Goal: Use online tool/utility: Utilize a website feature to perform a specific function

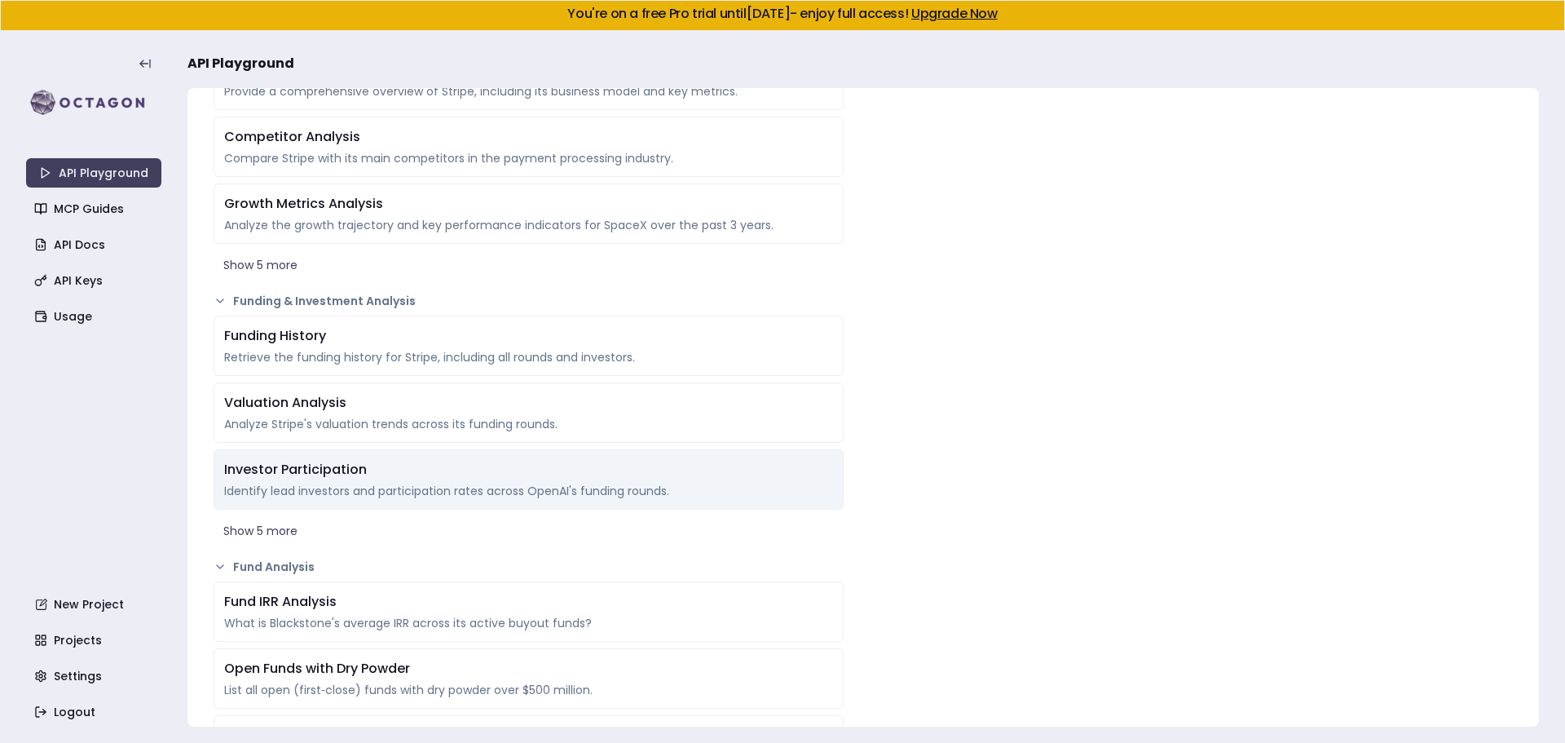
scroll to position [1500, 0]
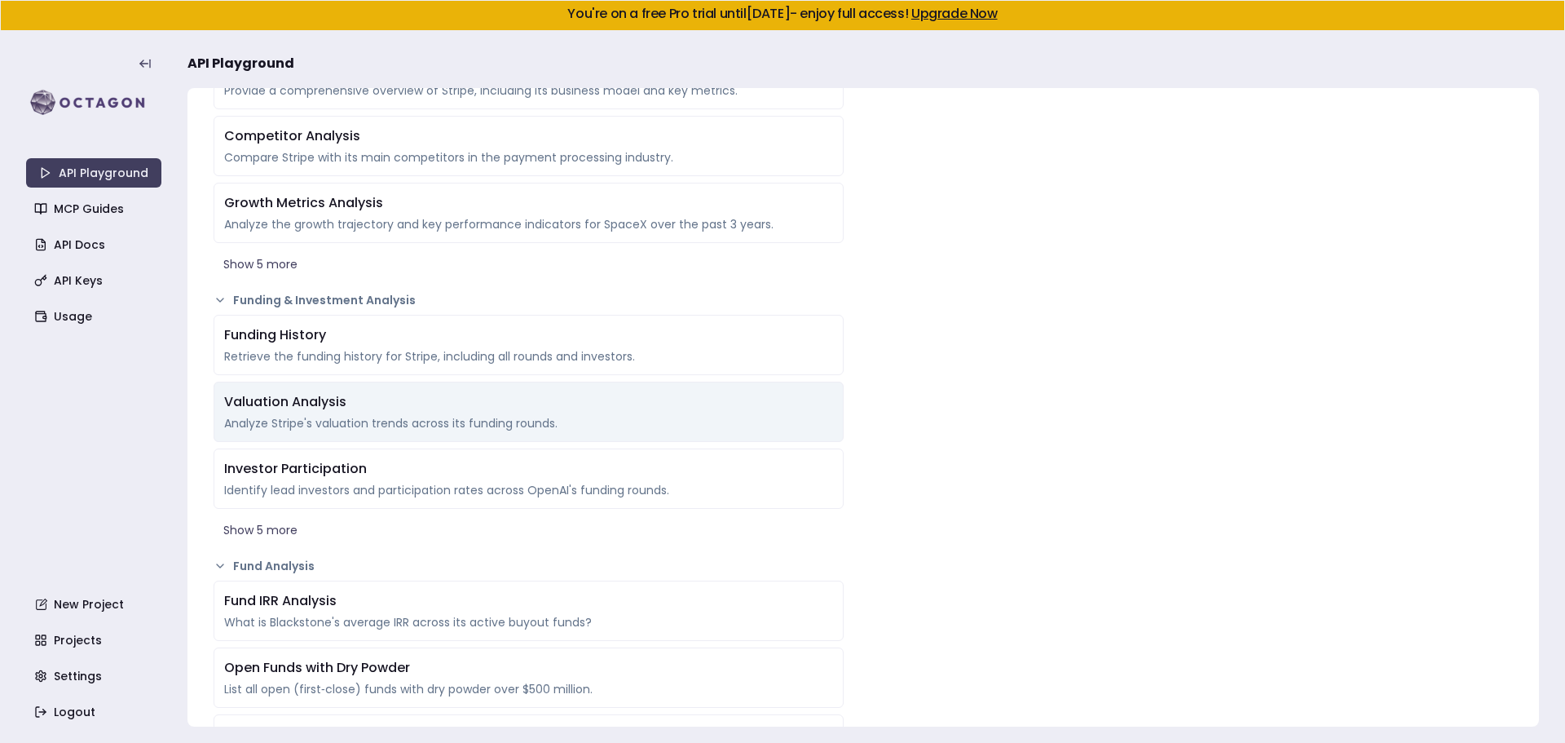
click at [310, 401] on div "Valuation Analysis" at bounding box center [528, 402] width 609 height 20
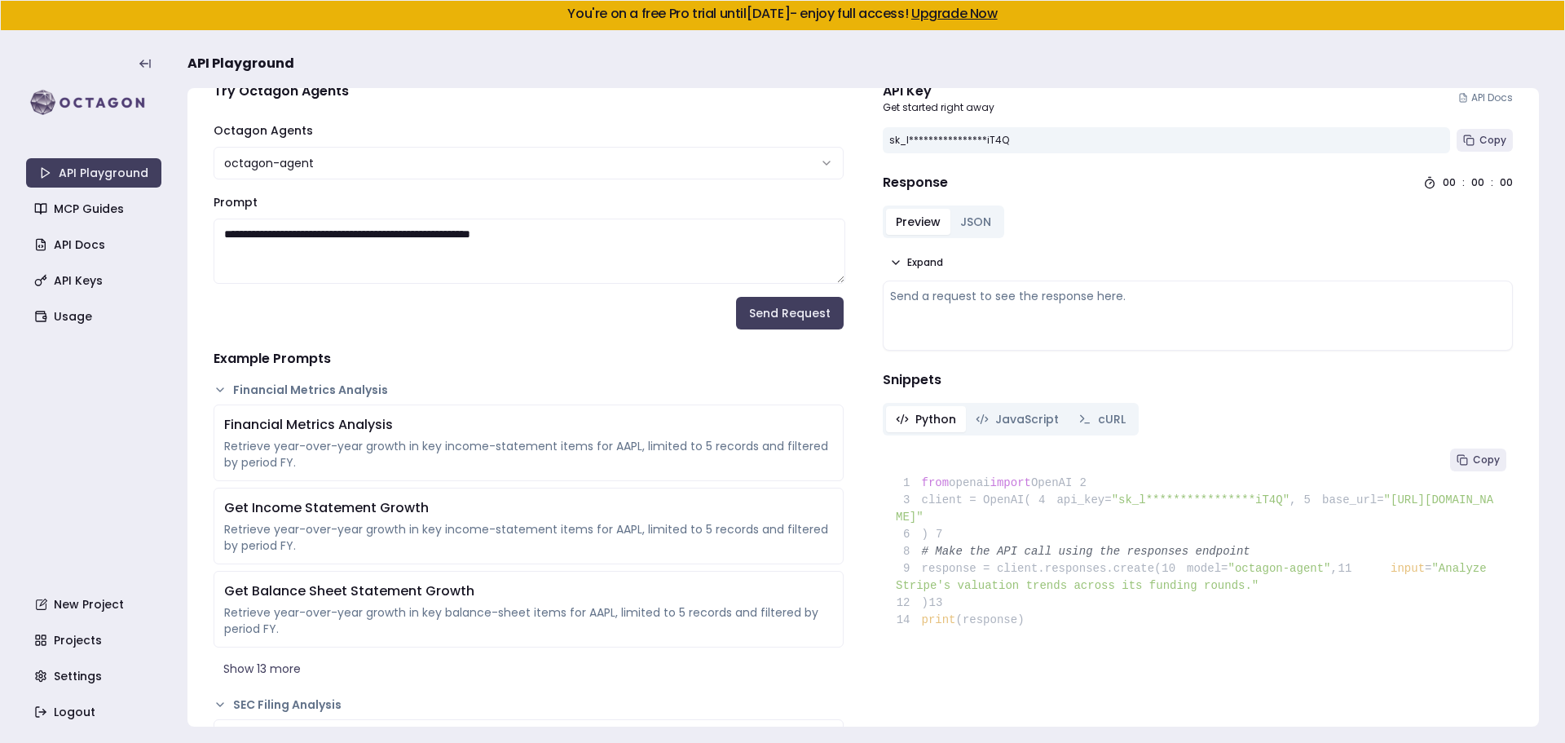
scroll to position [0, 0]
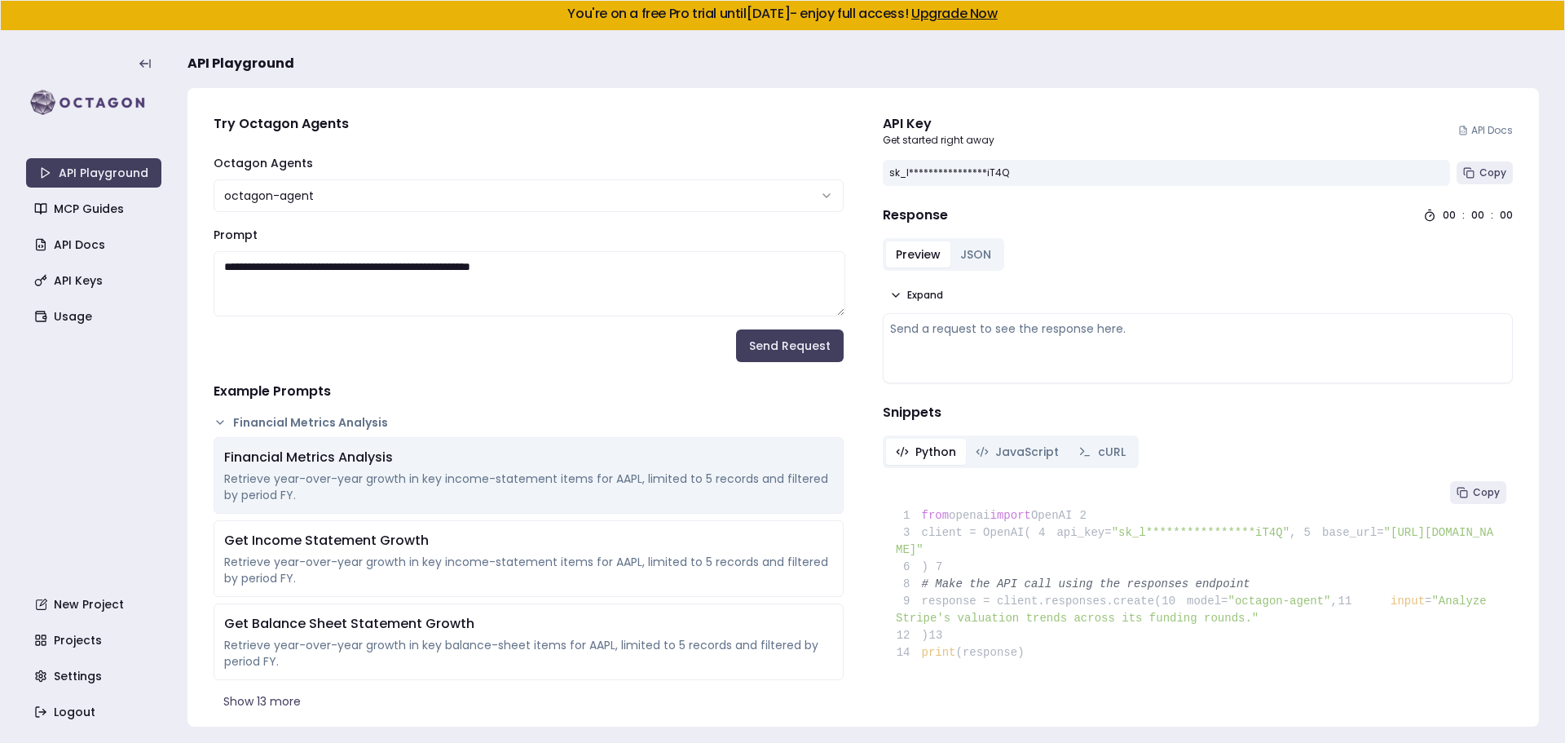
click at [457, 487] on div "Retrieve year-over-year growth in key income-statement items for AAPL, limited …" at bounding box center [528, 486] width 609 height 33
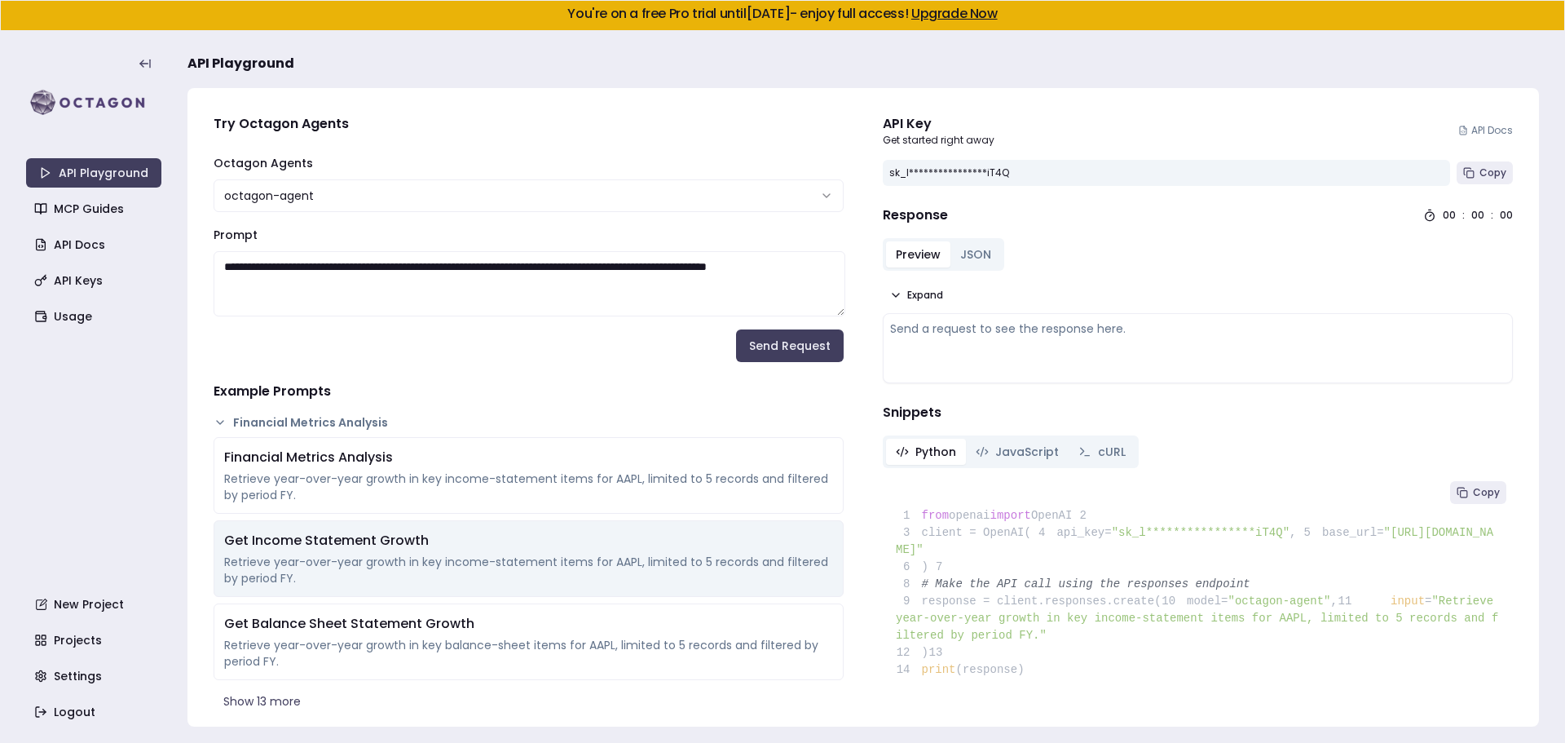
click at [452, 571] on div "Retrieve year-over-year growth in key income-statement items for AAPL, limited …" at bounding box center [528, 569] width 609 height 33
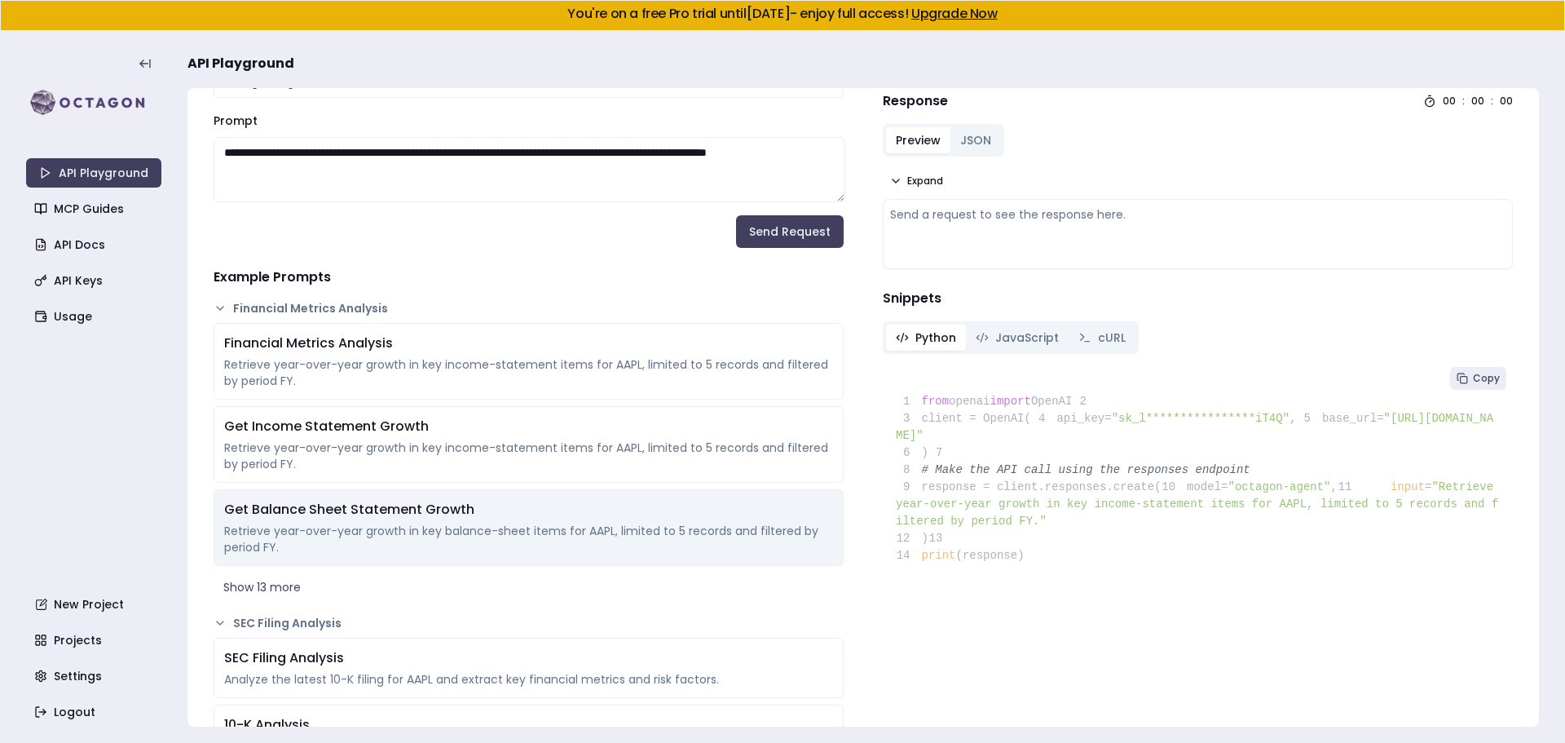
click at [456, 512] on div "Get Balance Sheet Statement Growth" at bounding box center [528, 510] width 609 height 20
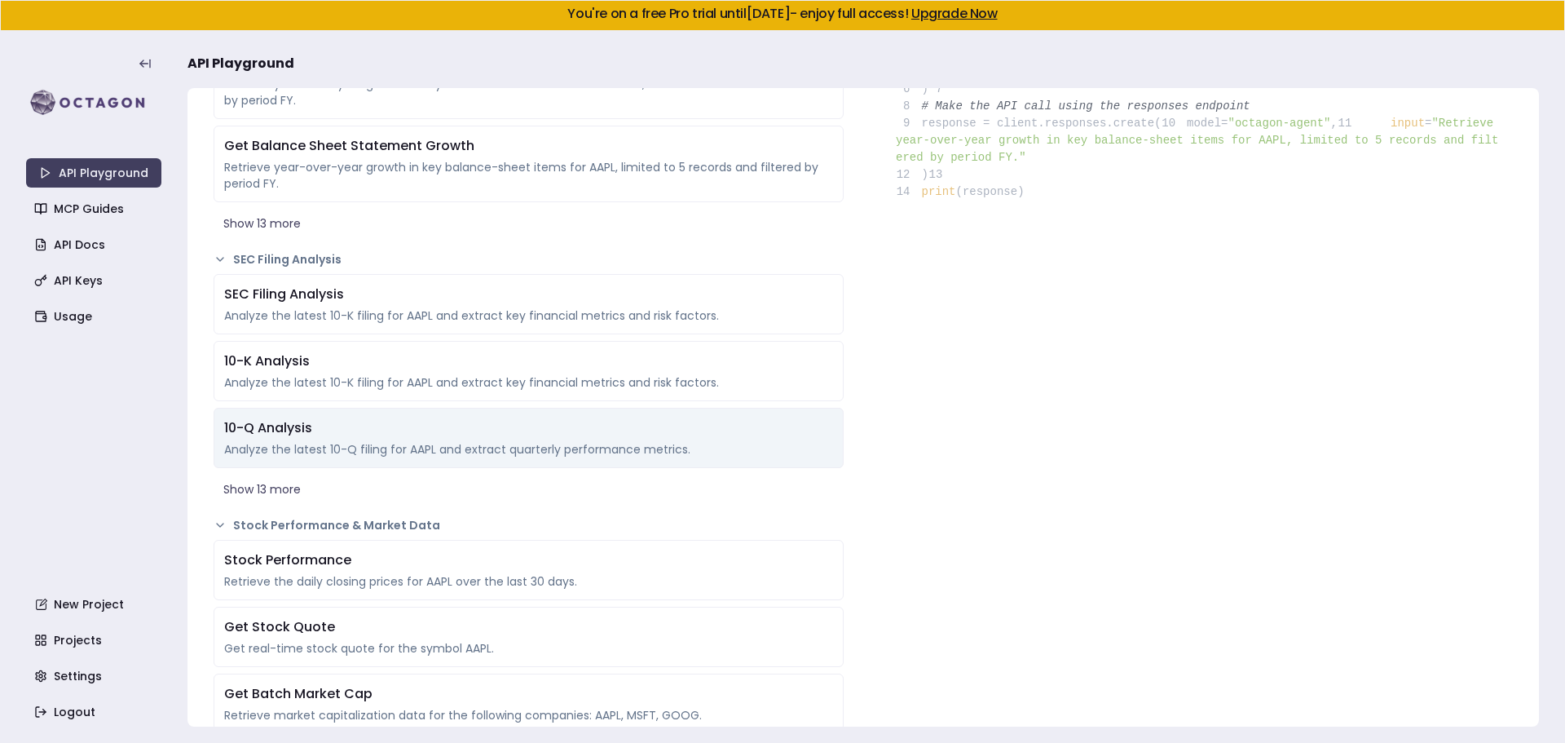
click at [475, 449] on div "Analyze the latest 10-Q filing for AAPL and extract quarterly performance metri…" at bounding box center [528, 449] width 609 height 16
type textarea "**********"
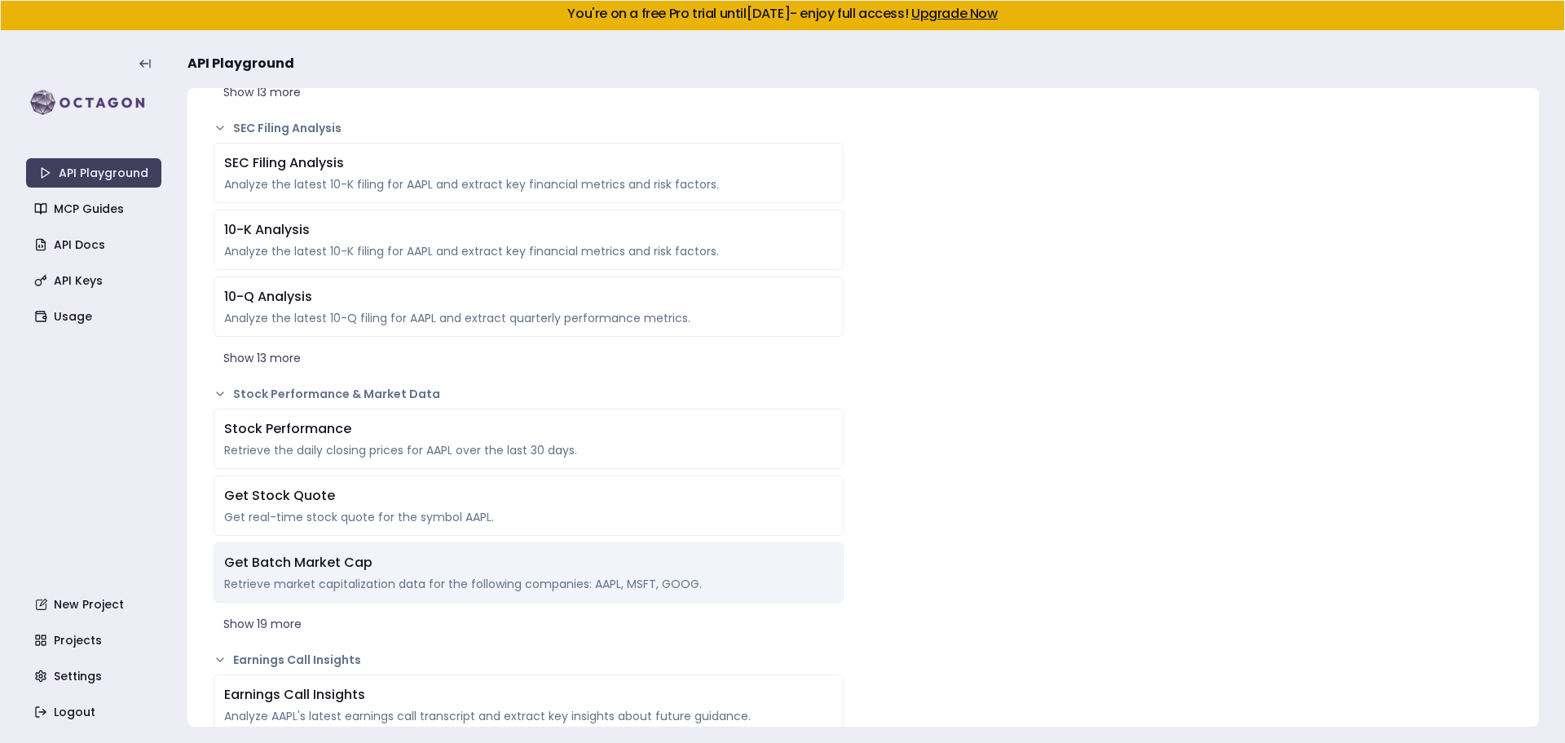
scroll to position [614, 0]
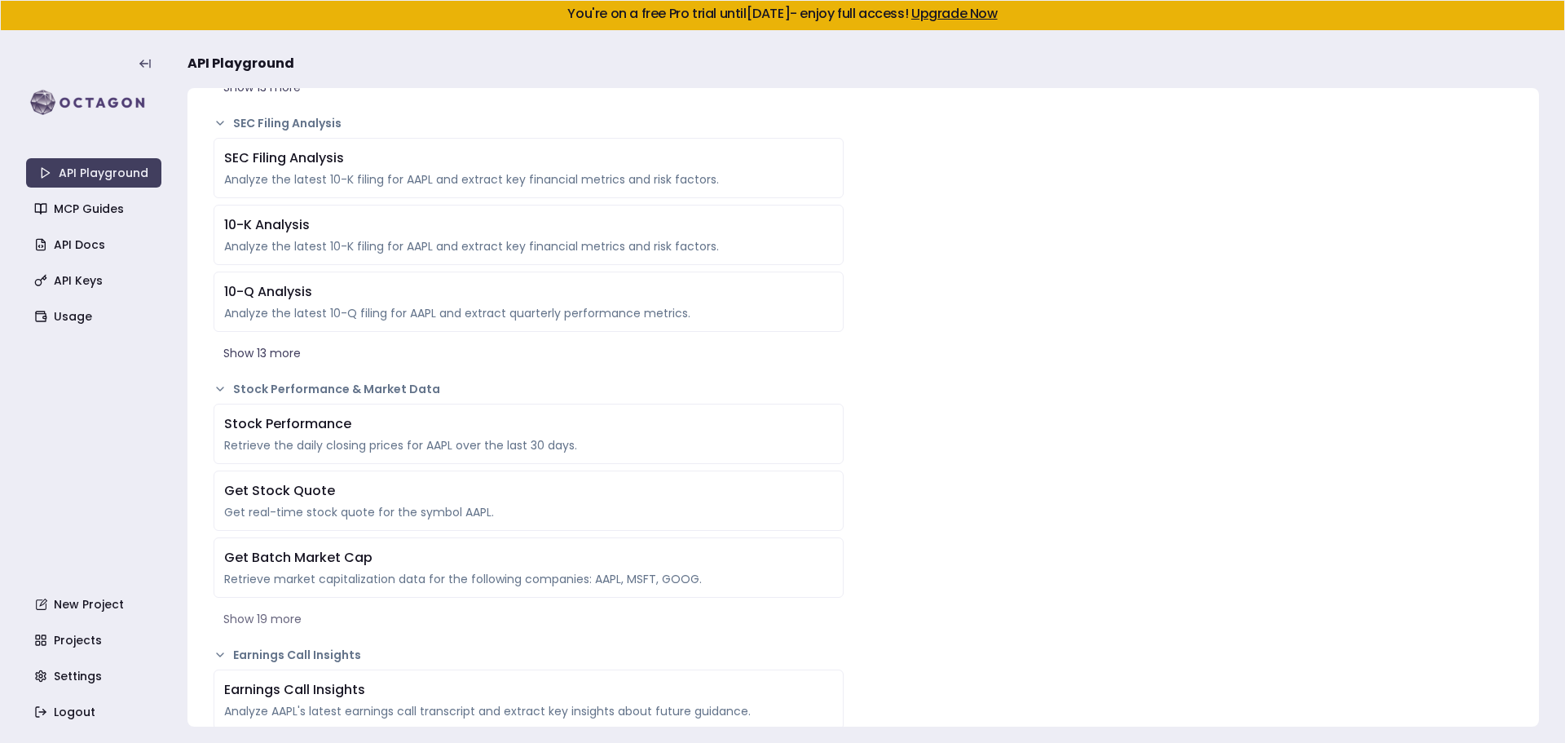
click at [241, 613] on button "Show 19 more" at bounding box center [529, 618] width 630 height 29
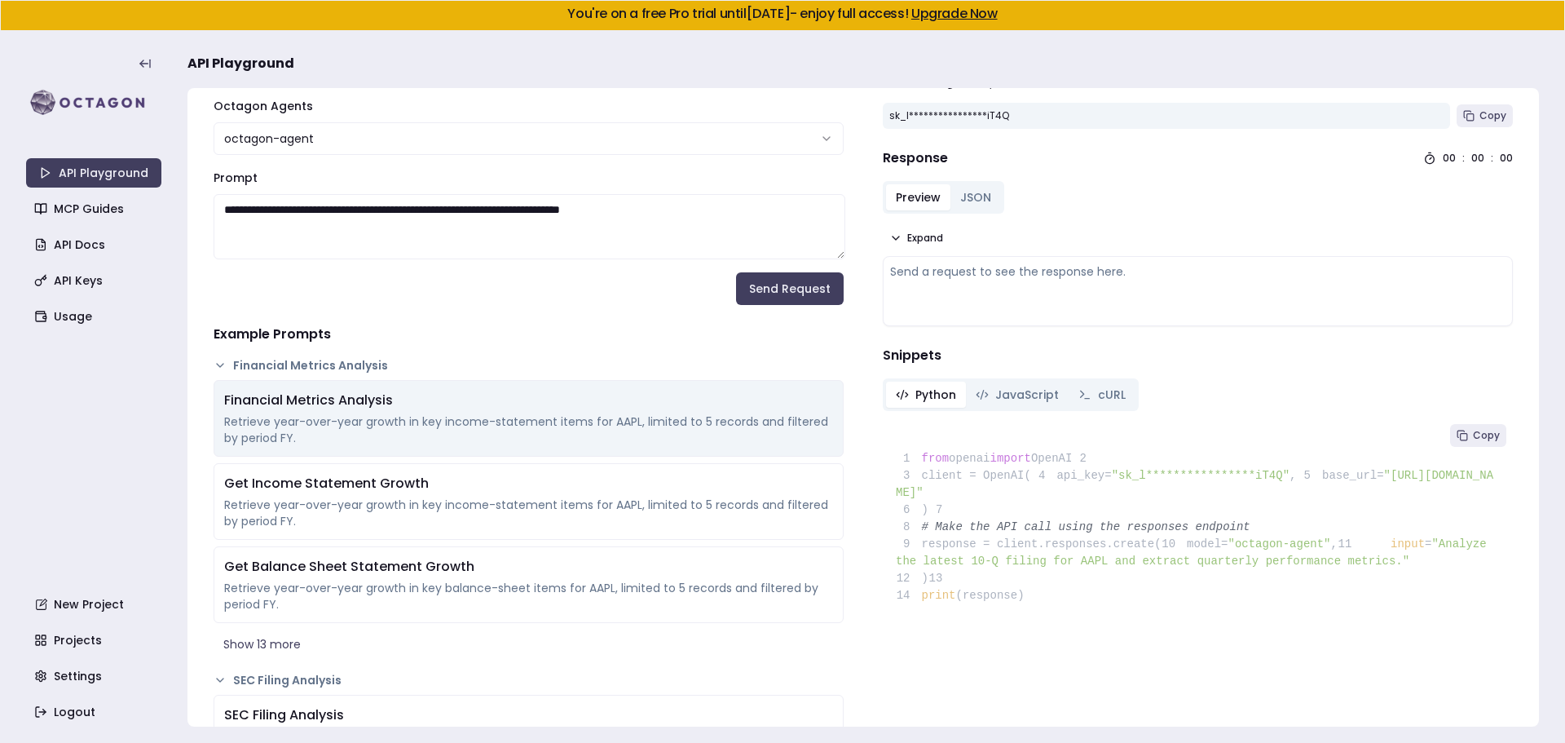
scroll to position [0, 0]
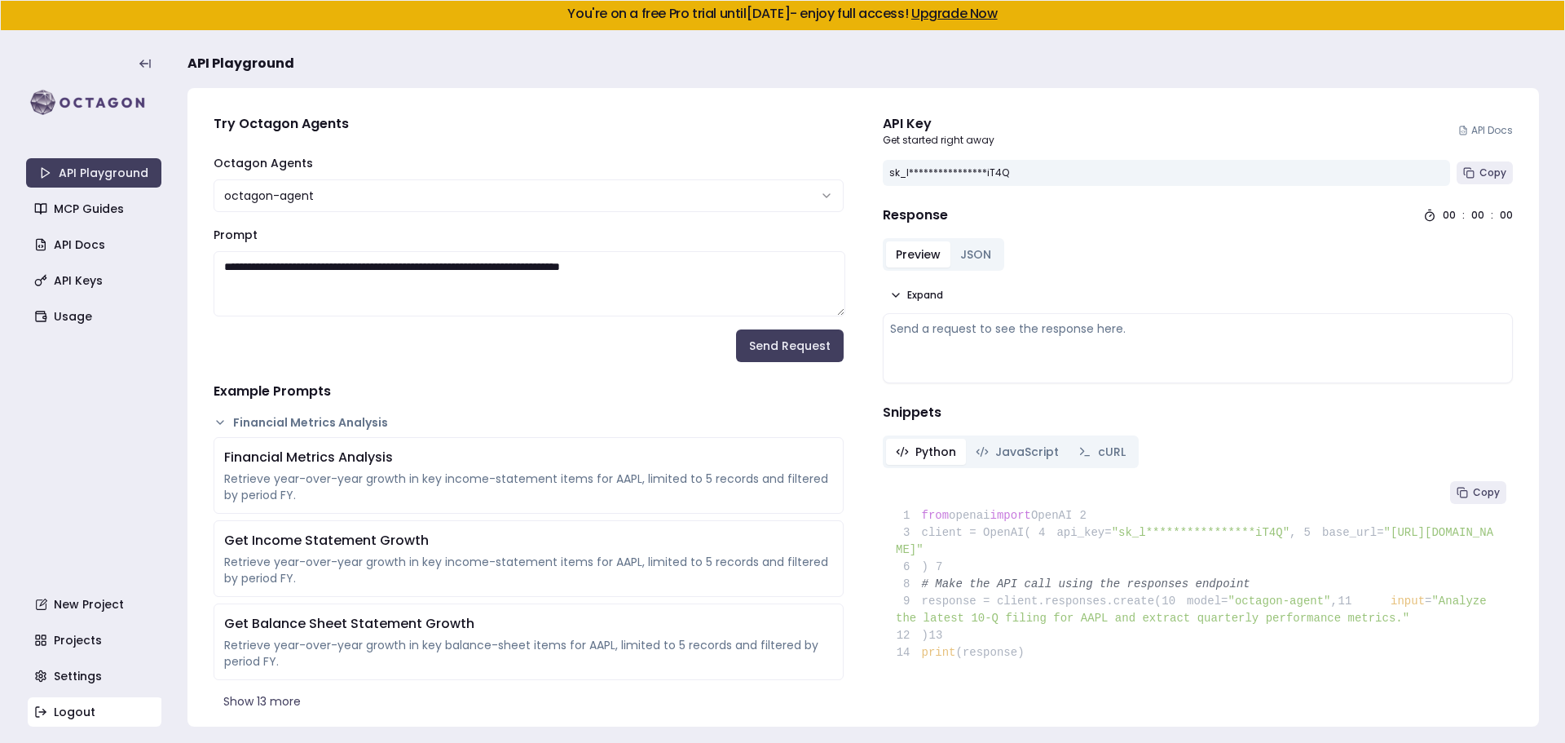
click at [82, 706] on link "Logout" at bounding box center [95, 711] width 135 height 29
